Goal: Task Accomplishment & Management: Manage account settings

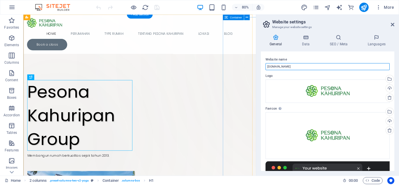
drag, startPoint x: 338, startPoint y: 79, endPoint x: 292, endPoint y: 85, distance: 46.6
drag, startPoint x: 301, startPoint y: 67, endPoint x: 266, endPoint y: 67, distance: 34.8
type input "Website Official Pesona Kahuripan"
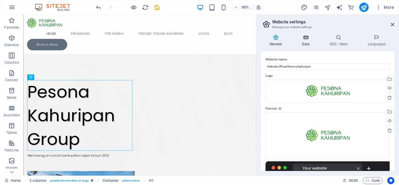
click at [0, 0] on h4 "Data" at bounding box center [0, 0] width 0 height 0
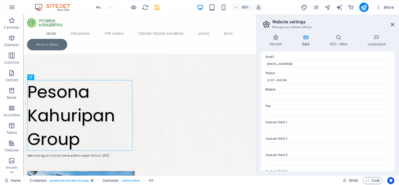
scroll to position [161, 0]
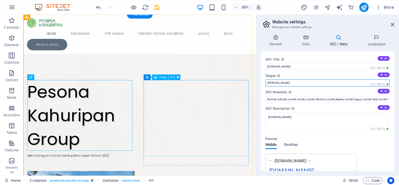
drag, startPoint x: 311, startPoint y: 98, endPoint x: 302, endPoint y: 107, distance: 12.6
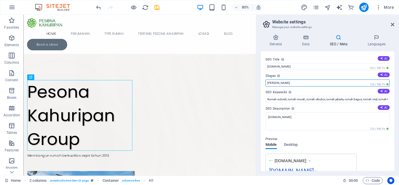
type input "T"
type input "R"
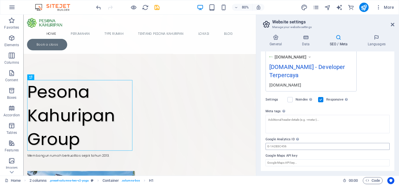
scroll to position [0, 0]
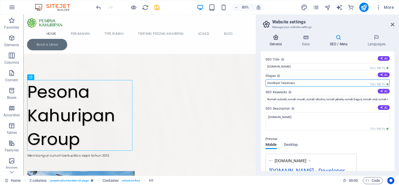
type input "Developer Terpercaya"
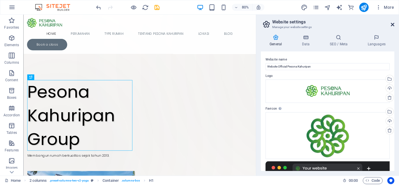
click at [0, 0] on icon at bounding box center [0, 0] width 0 height 0
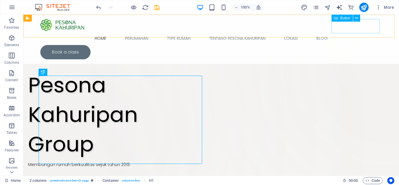
click at [364, 45] on div "Book a class" at bounding box center [211, 52] width 342 height 14
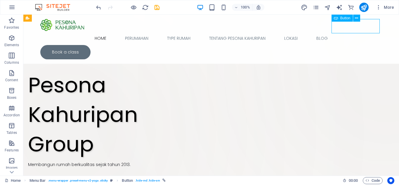
click at [364, 45] on div "Book a class" at bounding box center [211, 52] width 342 height 14
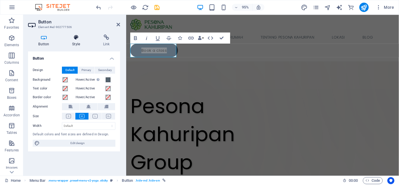
click at [75, 40] on h4 "Style" at bounding box center [77, 40] width 31 height 12
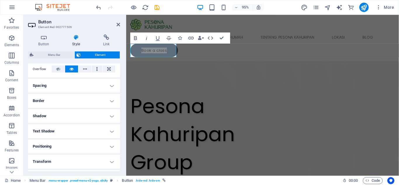
scroll to position [139, 0]
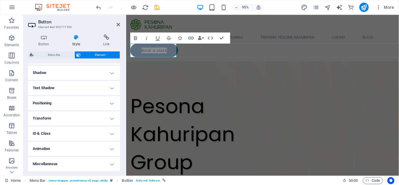
click at [105, 151] on h4 "Animation" at bounding box center [74, 149] width 92 height 14
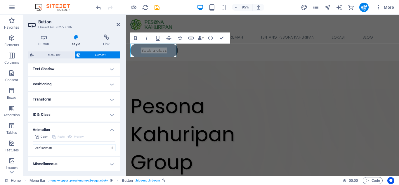
click at [105, 150] on select "Don't animate Show / Hide Slide up/down Zoom in/out Slide left to right Slide r…" at bounding box center [74, 147] width 83 height 7
select select "fade"
click at [33, 144] on select "Don't animate Show / Hide Slide up/down Zoom in/out Slide left to right Slide r…" at bounding box center [74, 147] width 83 height 7
select select "scroll"
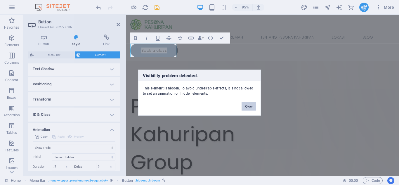
click at [244, 106] on button "Okay" at bounding box center [249, 106] width 15 height 9
select select "none"
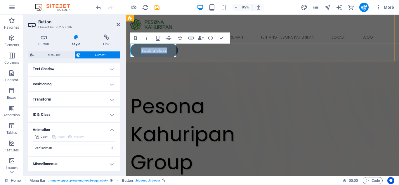
click at [165, 51] on link "Book a class" at bounding box center [156, 52] width 50 height 14
click at [108, 39] on icon at bounding box center [106, 37] width 27 height 6
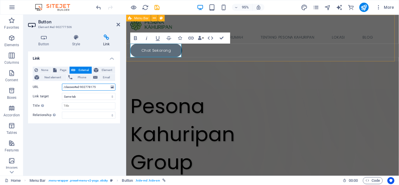
drag, startPoint x: 101, startPoint y: 89, endPoint x: 58, endPoint y: 92, distance: 43.6
click at [58, 92] on div "None Page External Element Next element Phone Email Page Home Perumahan Type Ru…" at bounding box center [74, 93] width 83 height 52
paste input "[URL][DOMAIN_NAME]"
type input "[URL][DOMAIN_NAME]"
click at [77, 126] on div "Link None Page External Element Next element Phone Email Page Home Perumahan Ty…" at bounding box center [74, 110] width 92 height 119
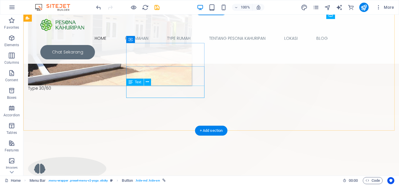
scroll to position [210, 0]
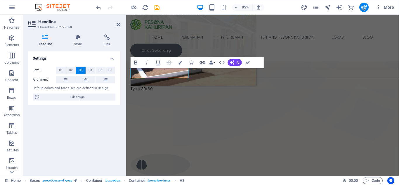
scroll to position [226, 0]
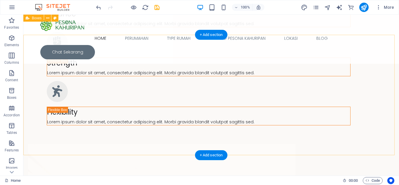
scroll to position [186, 0]
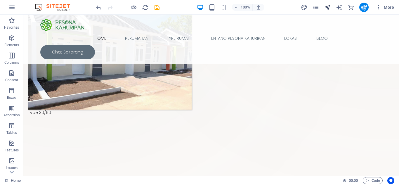
click at [331, 6] on span "navigator" at bounding box center [327, 7] width 7 height 7
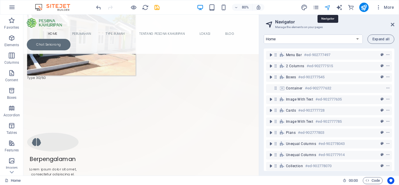
click at [0, 0] on icon "navigator" at bounding box center [0, 0] width 0 height 0
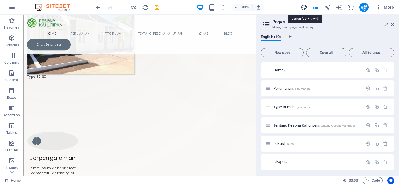
click at [0, 0] on icon "design" at bounding box center [0, 0] width 0 height 0
select select "px"
select select "300"
select select "px"
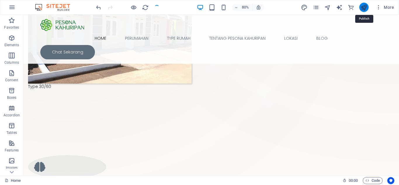
scroll to position [186, 0]
